Goal: Task Accomplishment & Management: Manage account settings

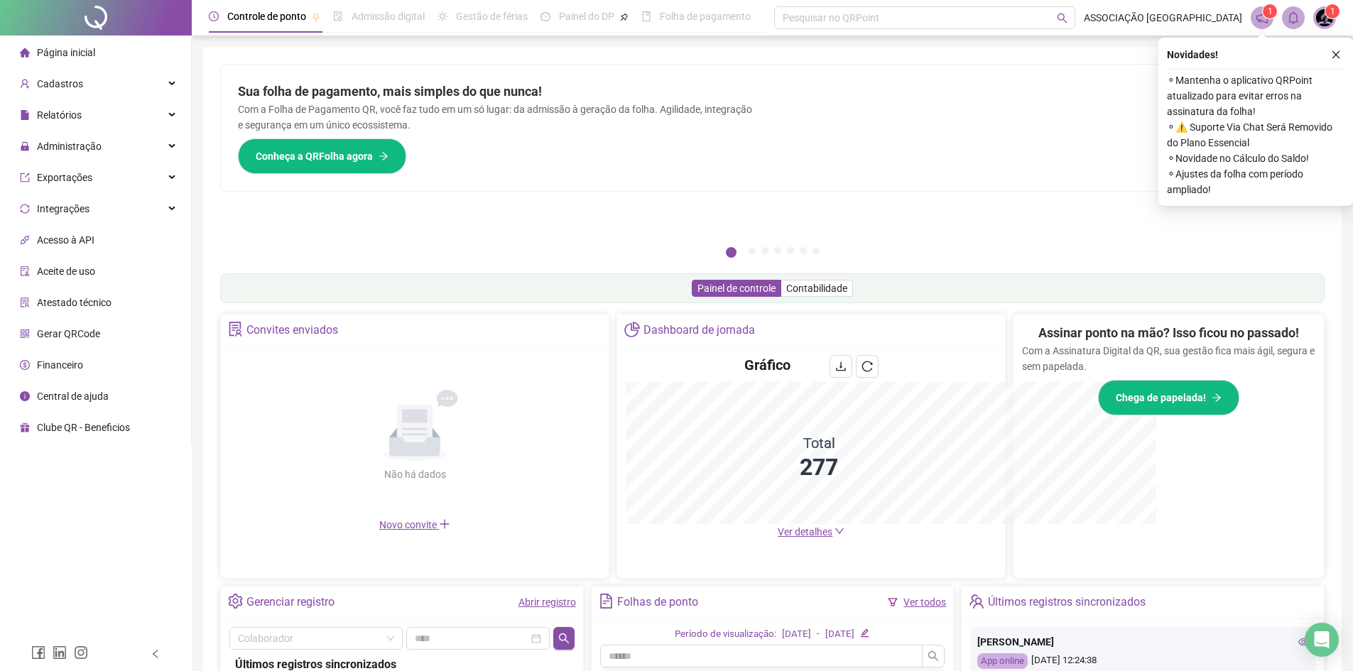
click at [1328, 18] on img at bounding box center [1324, 17] width 21 height 21
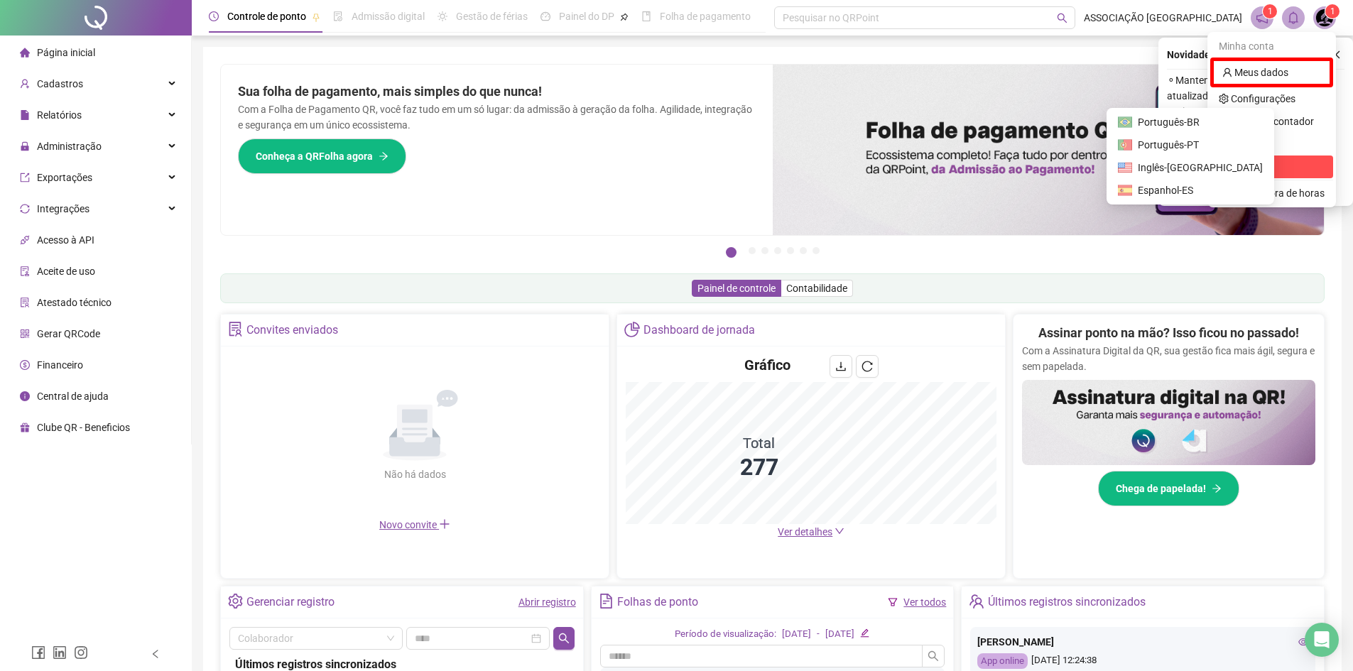
click at [1255, 161] on span "Sair" at bounding box center [1272, 167] width 106 height 16
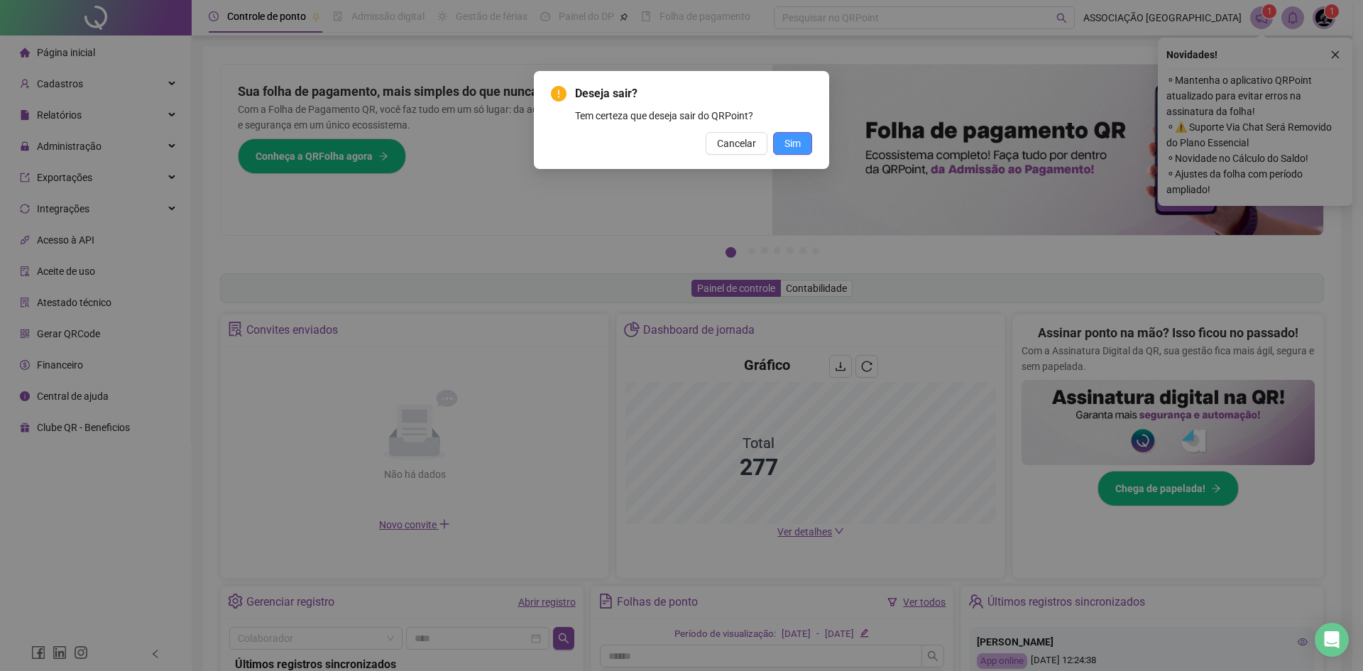
click at [807, 143] on button "Sim" at bounding box center [792, 143] width 39 height 23
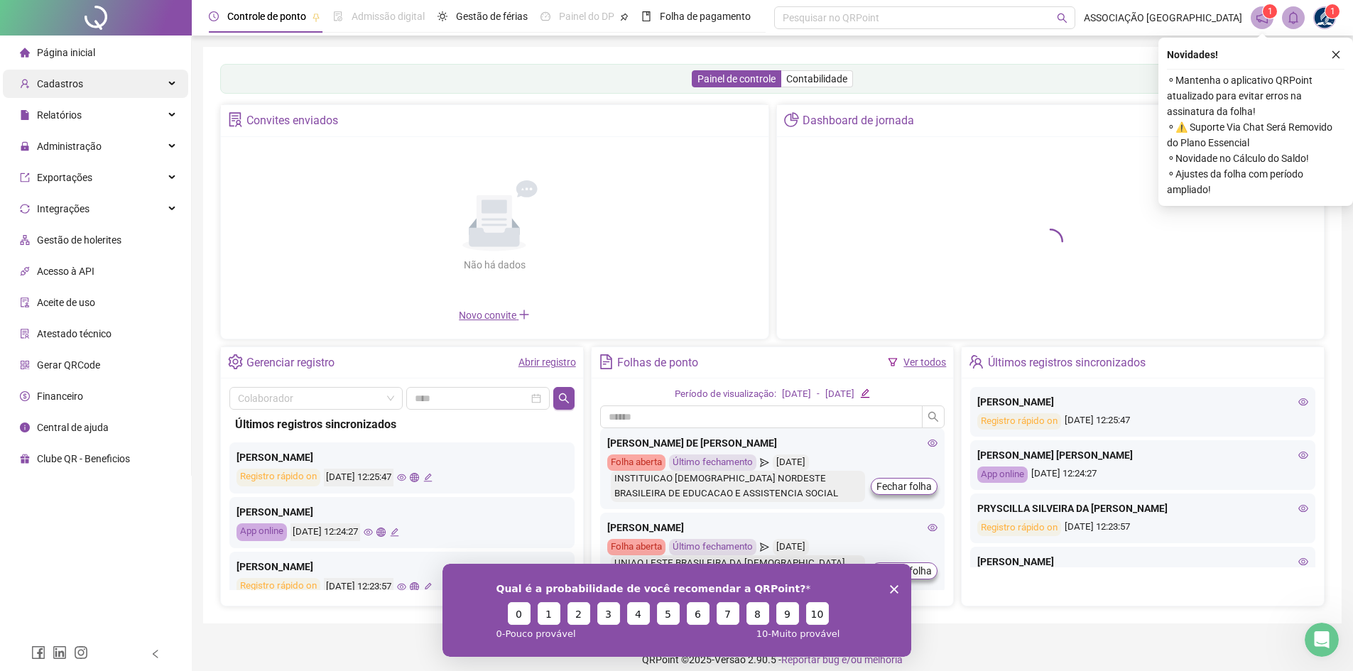
click at [126, 80] on div "Cadastros" at bounding box center [95, 84] width 185 height 28
click at [132, 85] on div "Cadastros" at bounding box center [95, 84] width 185 height 28
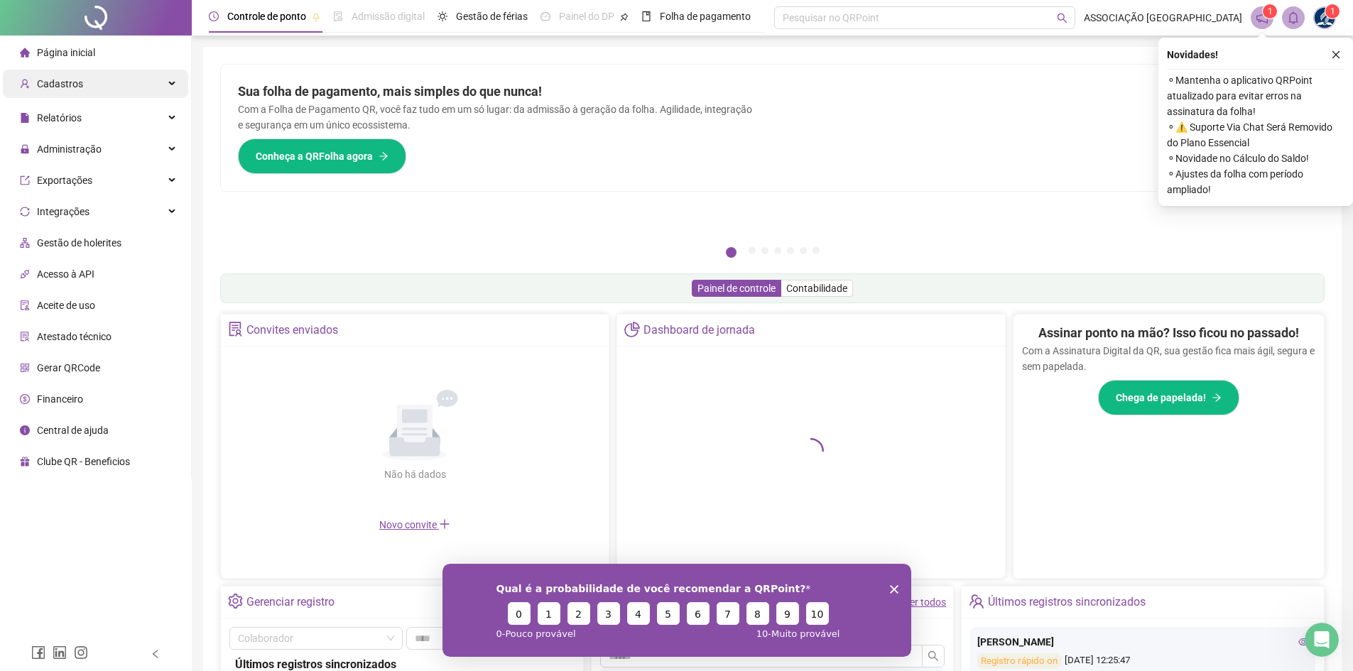
click at [168, 80] on div "Cadastros" at bounding box center [95, 84] width 185 height 28
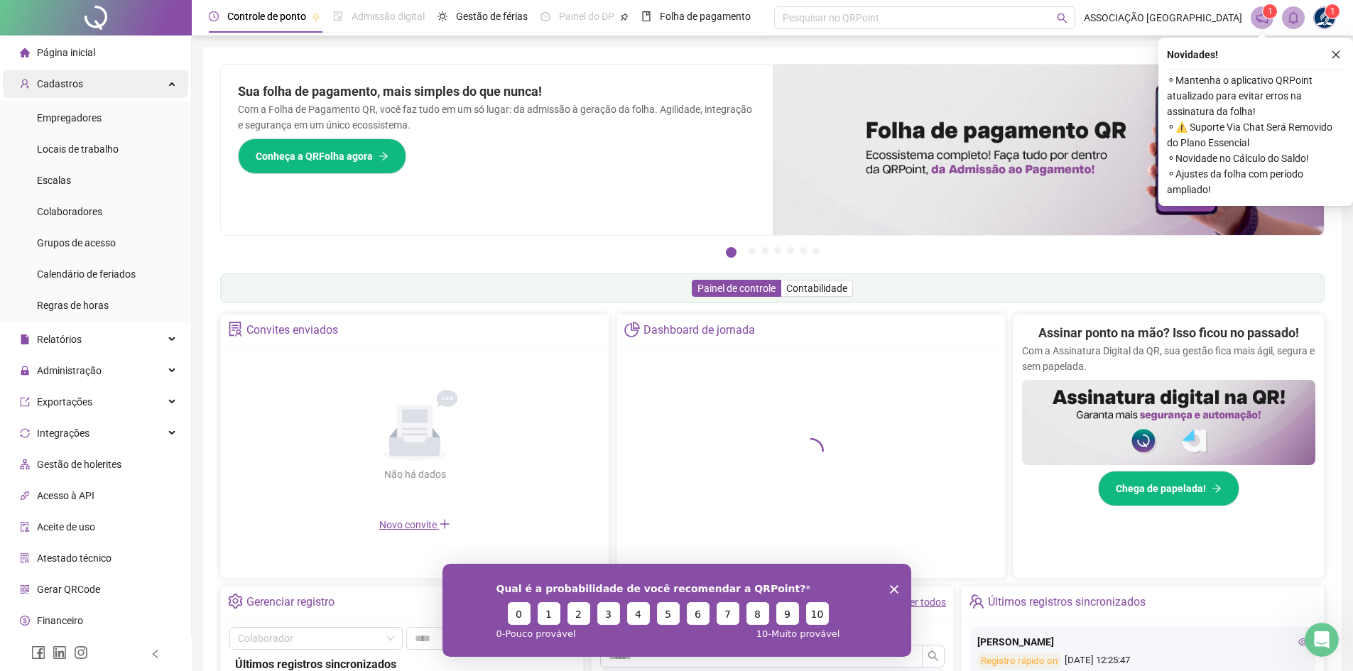
click at [170, 82] on icon at bounding box center [173, 82] width 7 height 0
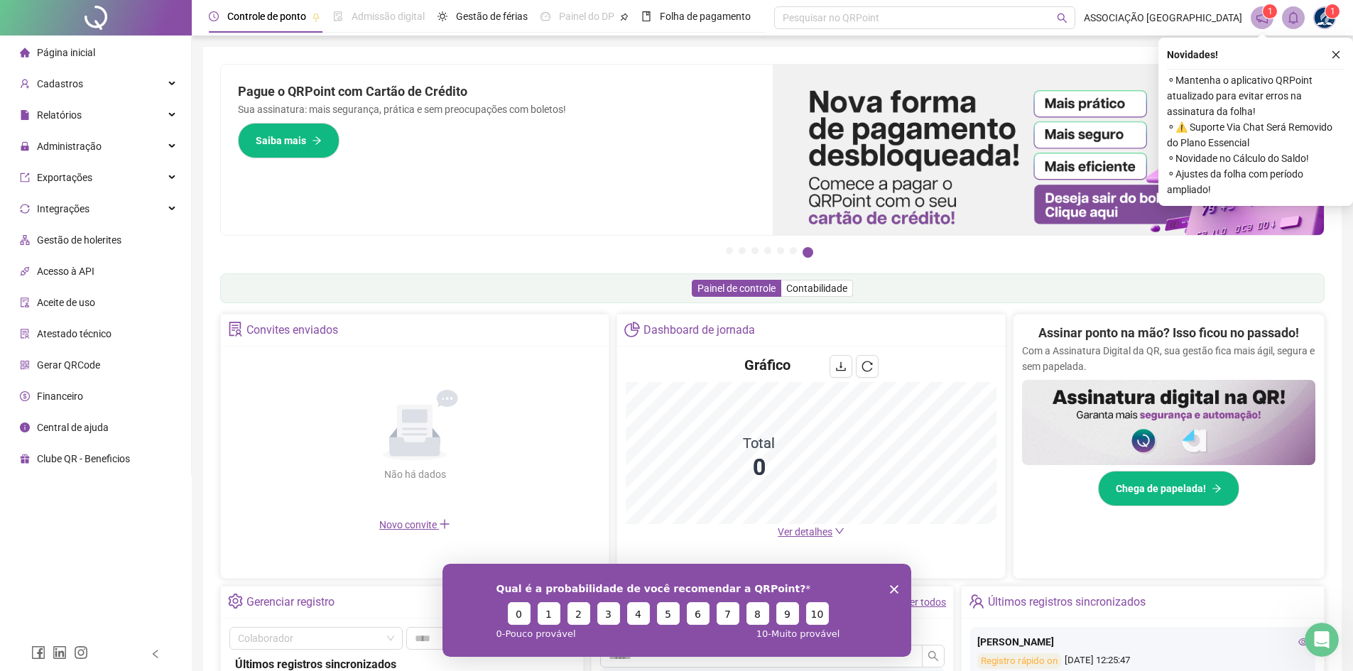
click at [892, 584] on icon "Encerrar pesquisa" at bounding box center [893, 588] width 9 height 9
